Goal: Share content: Share content

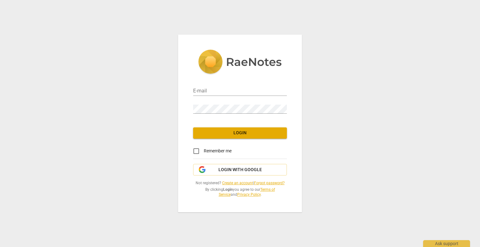
type input "[EMAIL_ADDRESS][DOMAIN_NAME]"
click at [195, 149] on input "Remember me" at bounding box center [196, 151] width 15 height 15
checkbox input "true"
click at [216, 128] on button "Login" at bounding box center [240, 133] width 94 height 11
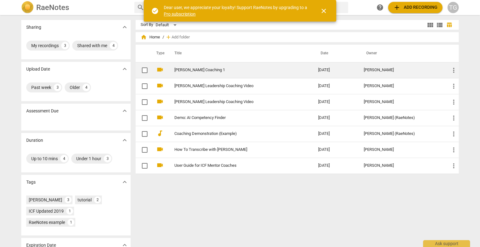
click at [451, 70] on span "more_vert" at bounding box center [454, 71] width 8 height 8
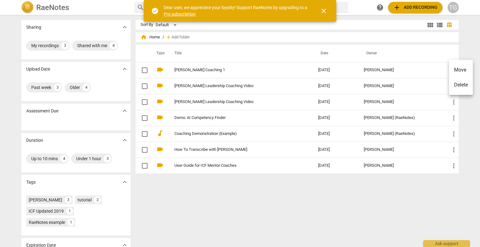
click at [385, 21] on div at bounding box center [240, 123] width 480 height 247
click at [323, 8] on span "close" at bounding box center [324, 11] width 8 height 8
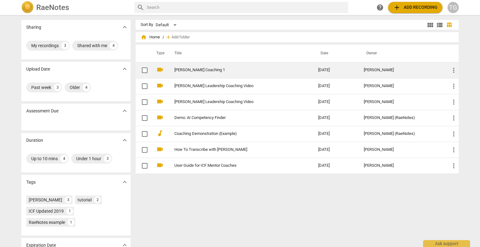
click at [194, 70] on link "[PERSON_NAME] Coaching 1" at bounding box center [234, 70] width 121 height 5
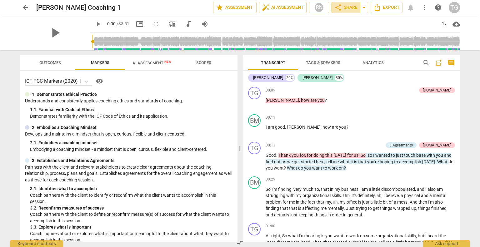
click at [344, 6] on span "share Share" at bounding box center [345, 8] width 23 height 8
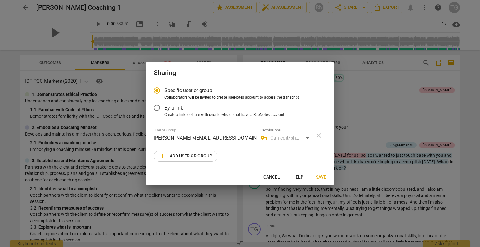
radio input "false"
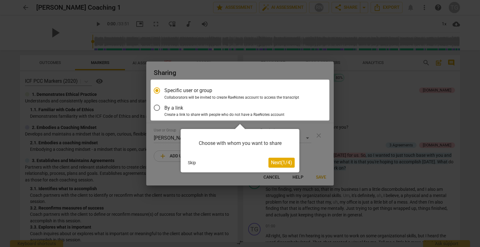
type input "[EMAIL_ADDRESS][DOMAIN_NAME]"
click at [274, 165] on span "Next ( 1 / 4 )" at bounding box center [281, 163] width 21 height 6
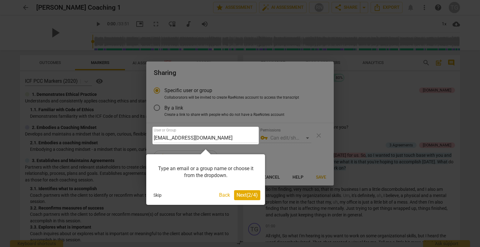
click at [250, 197] on span "Next ( 2 / 4 )" at bounding box center [247, 195] width 21 height 6
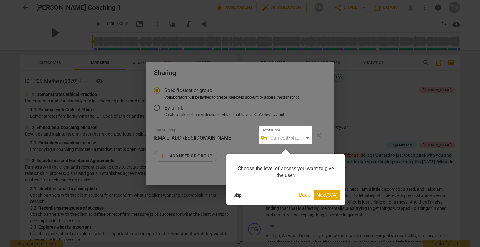
click at [322, 197] on span "Next ( 3 / 4 )" at bounding box center [327, 195] width 21 height 6
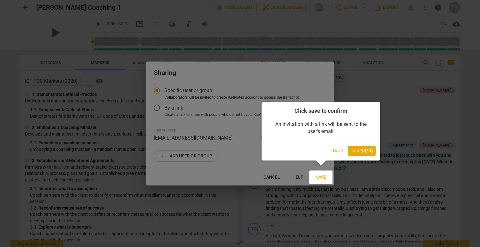
click at [360, 152] on span "Done ( 4 / 4 )" at bounding box center [361, 151] width 23 height 6
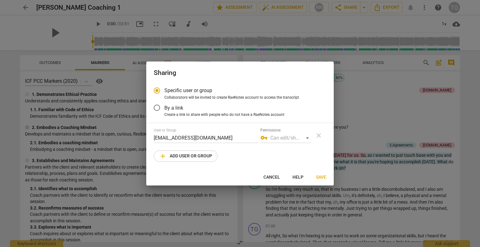
click at [159, 108] on input "By a link" at bounding box center [156, 107] width 15 height 15
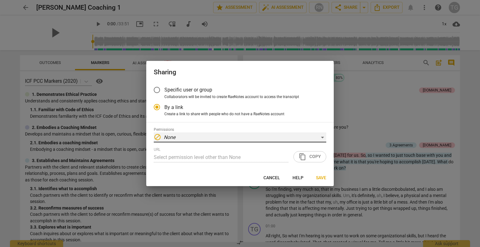
click at [181, 137] on div "block None" at bounding box center [240, 138] width 173 height 10
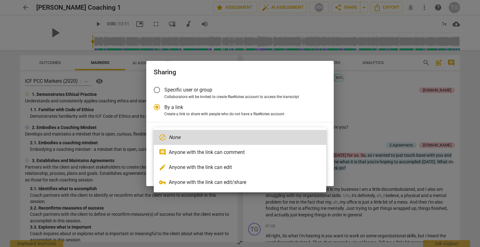
click at [199, 179] on li "vpn_key Anyone with the link can edit/share" at bounding box center [240, 182] width 173 height 15
radio input "false"
type input "[URL][DOMAIN_NAME]"
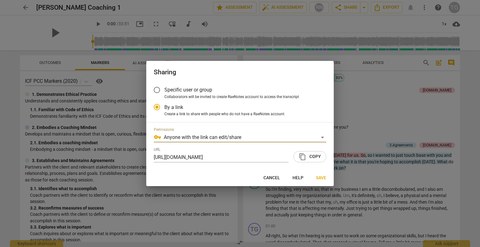
click at [159, 88] on input "Specific user or group" at bounding box center [156, 90] width 15 height 15
radio input "false"
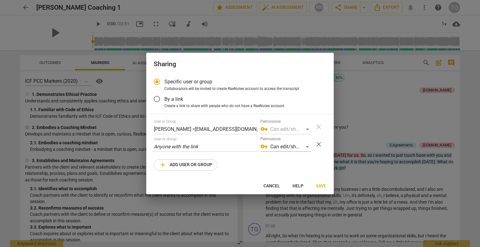
click at [179, 120] on div "User or Group [PERSON_NAME] <[EMAIL_ADDRESS][DOMAIN_NAME]>" at bounding box center [206, 126] width 104 height 15
click at [243, 137] on div "User or Group Anyone with the link" at bounding box center [206, 144] width 104 height 15
click at [306, 128] on div "vpn_key Can edit/share" at bounding box center [285, 129] width 51 height 10
click at [157, 100] on input "By a link" at bounding box center [156, 99] width 15 height 15
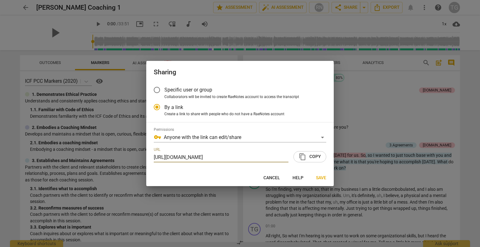
click at [312, 157] on span "content_copy Copy" at bounding box center [310, 157] width 22 height 8
click at [322, 177] on span "Save" at bounding box center [321, 178] width 10 height 6
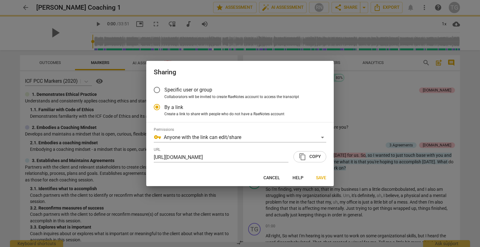
radio input "false"
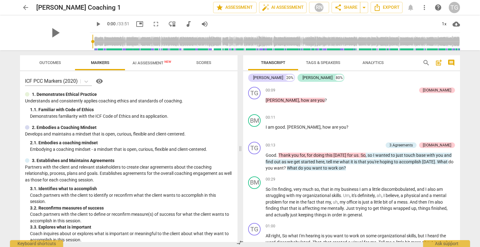
click at [453, 6] on div "TG" at bounding box center [454, 7] width 11 height 11
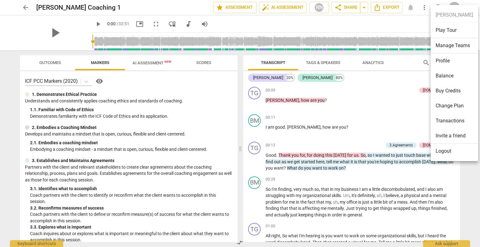
click at [451, 149] on li "Logout" at bounding box center [455, 151] width 48 height 15
